Goal: Find contact information: Find contact information

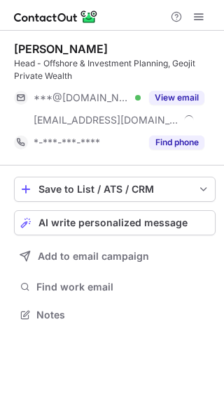
scroll to position [305, 224]
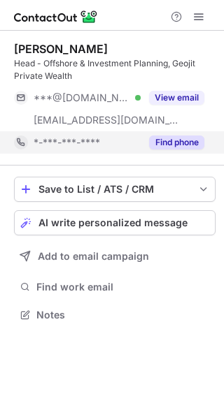
click at [164, 145] on button "Find phone" at bounding box center [176, 143] width 55 height 14
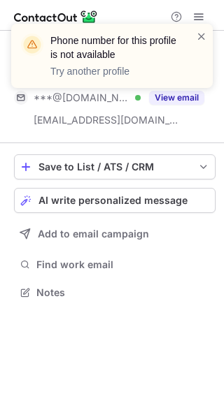
scroll to position [283, 224]
click at [203, 34] on span at bounding box center [201, 36] width 11 height 14
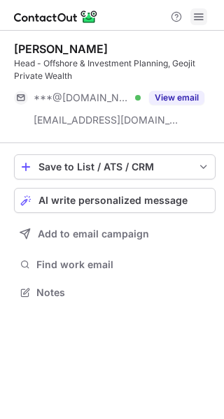
click at [203, 15] on span at bounding box center [198, 16] width 11 height 11
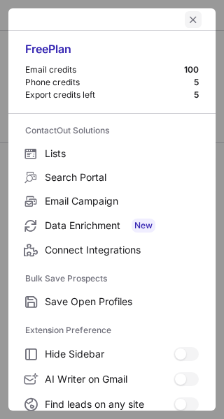
click at [187, 14] on span "left-button" at bounding box center [192, 19] width 11 height 11
